Goal: Task Accomplishment & Management: Manage account settings

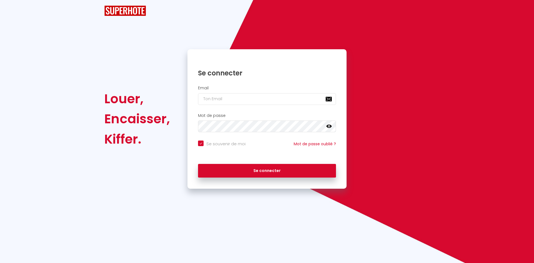
checkbox input "true"
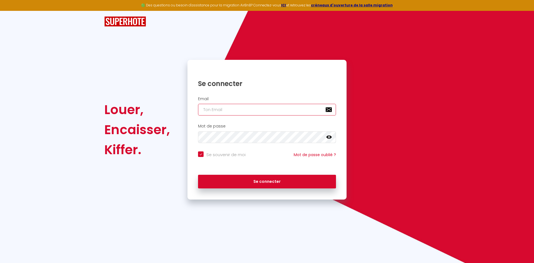
click at [217, 113] on input "email" at bounding box center [267, 110] width 138 height 12
type input "d"
checkbox input "true"
type input "da"
checkbox input "true"
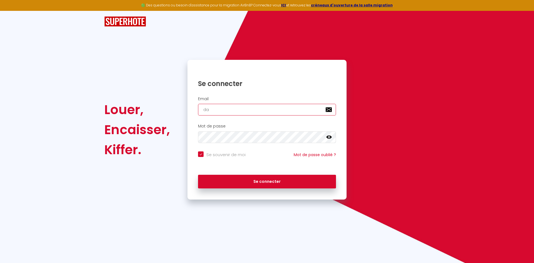
type input "dam"
checkbox input "true"
type input "dami"
checkbox input "true"
type input "damia"
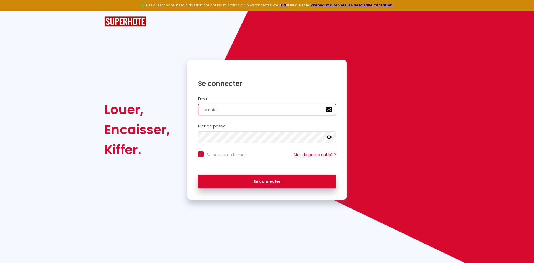
checkbox input "true"
type input "[PERSON_NAME]"
checkbox input "true"
type input "[PERSON_NAME]."
checkbox input "true"
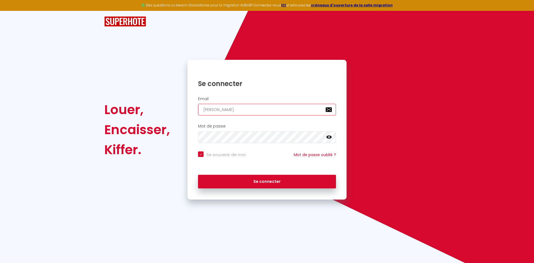
type input "[PERSON_NAME].e"
checkbox input "true"
type input "[PERSON_NAME].e."
checkbox input "true"
type input "[PERSON_NAME].e.a"
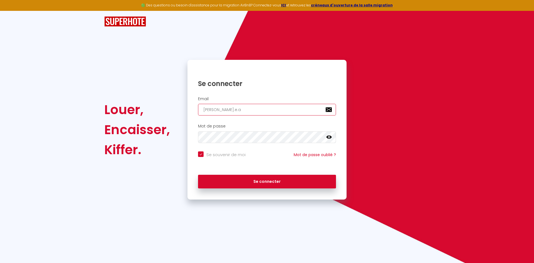
checkbox input "true"
type input "[PERSON_NAME].e.a."
checkbox input "true"
type input "[PERSON_NAME].e.a.r"
checkbox input "true"
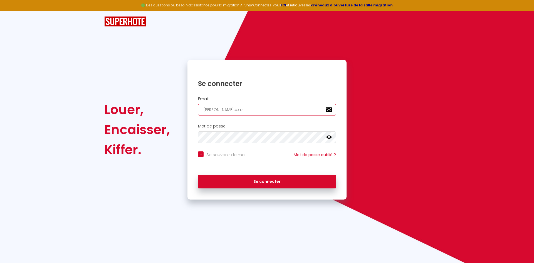
type input "[PERSON_NAME].e.a.r."
checkbox input "true"
type input "[PERSON_NAME].e.a.r.v"
checkbox input "true"
type input "[PERSON_NAME].e.a.r.v@"
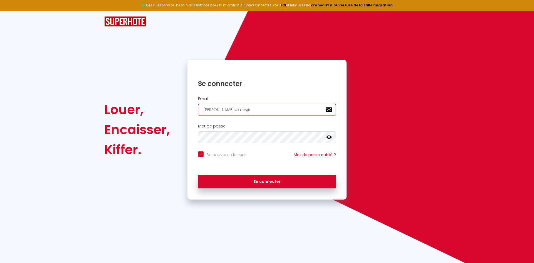
checkbox input "true"
type input "[PERSON_NAME]"
checkbox input "true"
type input "[PERSON_NAME]"
checkbox input "true"
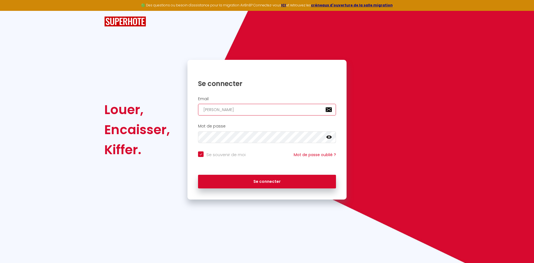
type input "damian.e.a.r.v@gma"
checkbox input "true"
type input "damian.e.a.r.v@gmai"
checkbox input "true"
type input "[EMAIL_ADDRESS]"
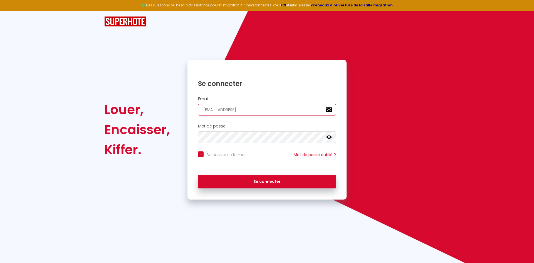
checkbox input "true"
type input "[EMAIL_ADDRESS]."
checkbox input "true"
type input "damian.e.a.r.v@gmail.c"
checkbox input "true"
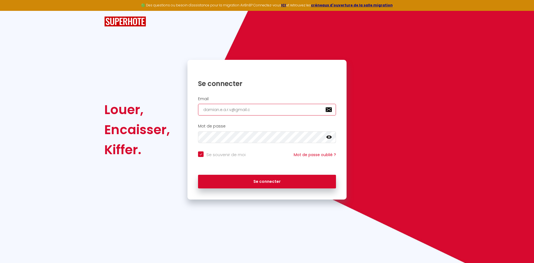
type input "[EMAIL_ADDRESS][DOMAIN_NAME]"
checkbox input "true"
type input "[EMAIL_ADDRESS][DOMAIN_NAME]"
checkbox input "true"
type input "[EMAIL_ADDRESS][DOMAIN_NAME]"
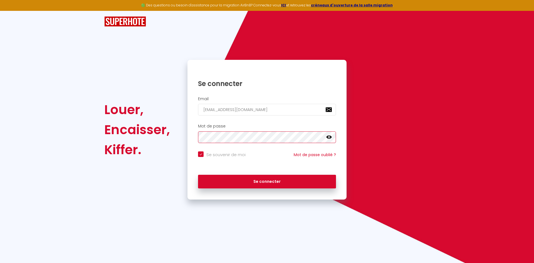
click at [198, 175] on button "Se connecter" at bounding box center [267, 182] width 138 height 14
checkbox input "true"
